Goal: Check status

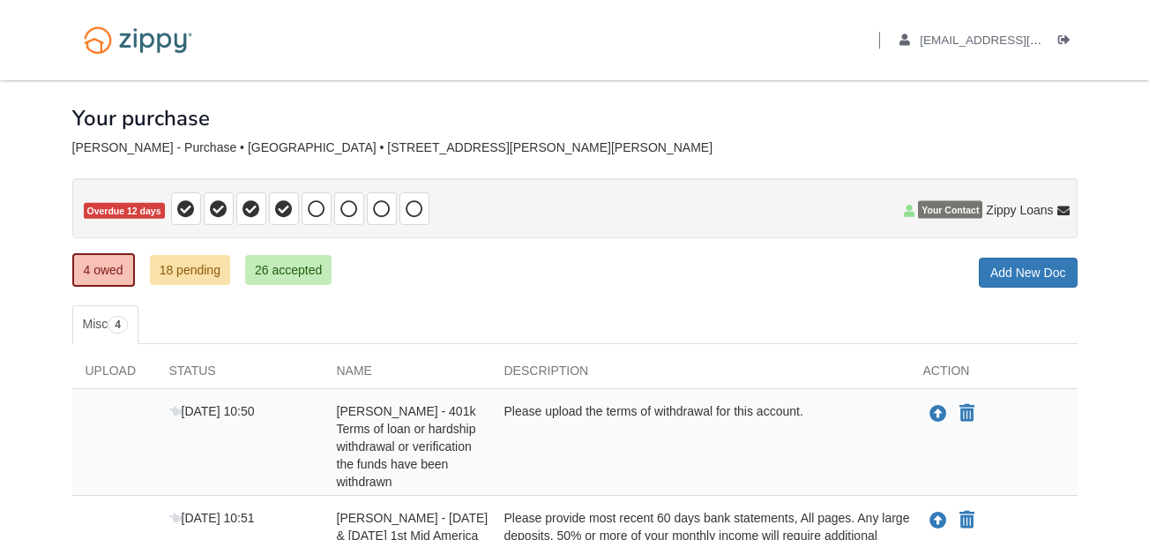
click at [469, 267] on div "4 owed 18 pending 26 accepted My Estimated Payment × My Estimated Payment Add N…" at bounding box center [574, 272] width 1005 height 32
click at [468, 316] on ul "Misc 4" at bounding box center [574, 324] width 1005 height 39
click at [603, 123] on div "Your purchase" at bounding box center [574, 104] width 1005 height 49
